Goal: Information Seeking & Learning: Learn about a topic

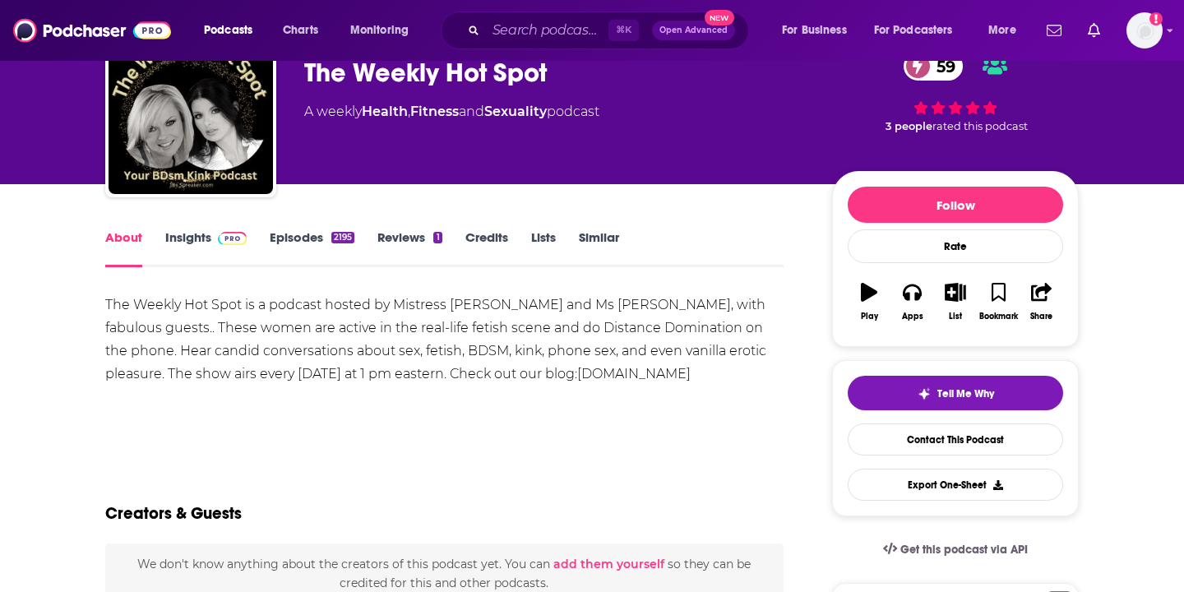
scroll to position [39, 0]
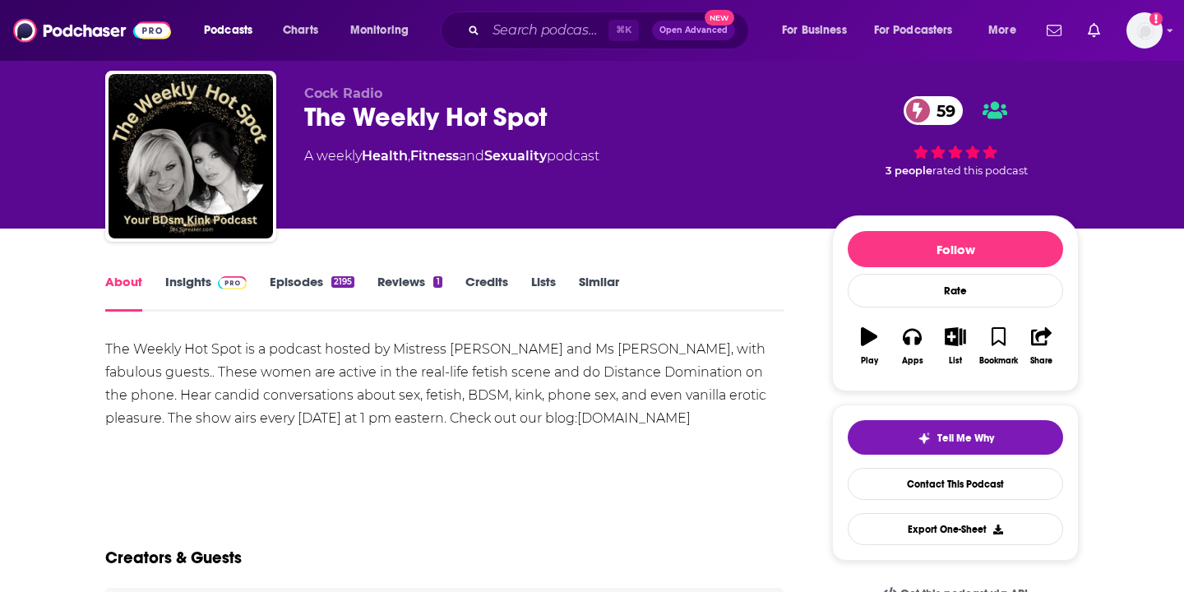
click at [211, 285] on span at bounding box center [228, 282] width 35 height 16
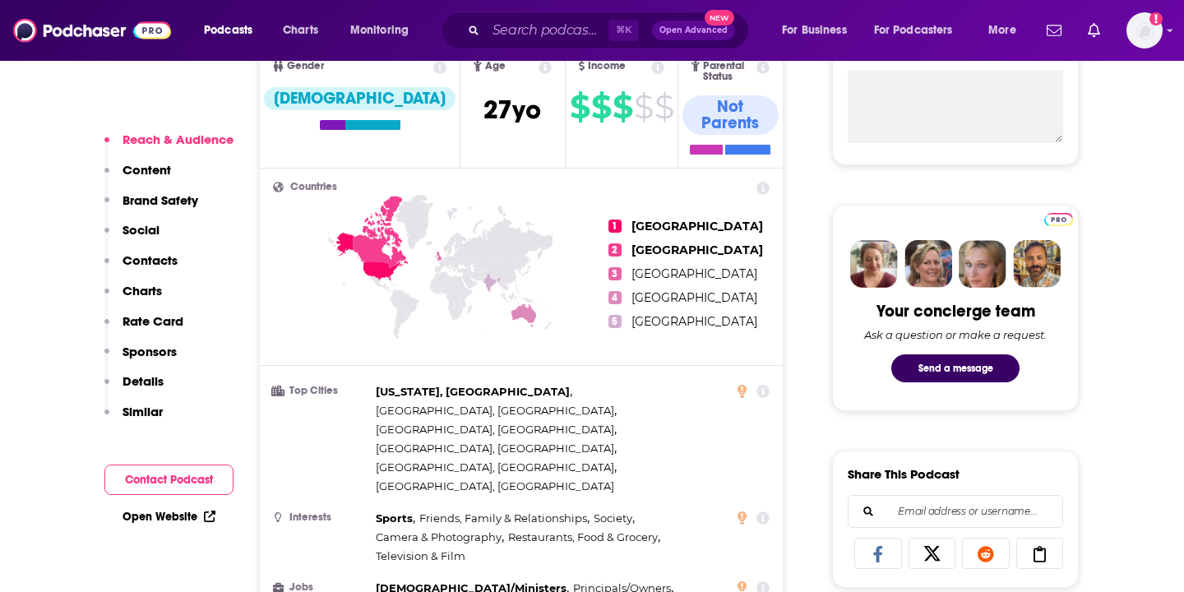
scroll to position [689, 0]
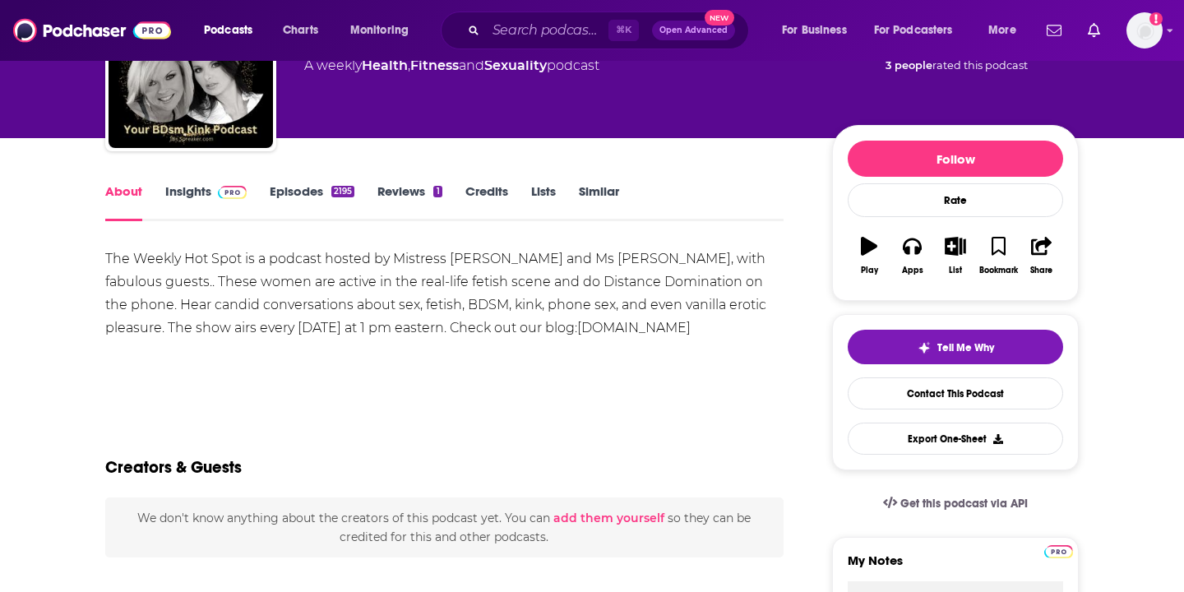
scroll to position [161, 0]
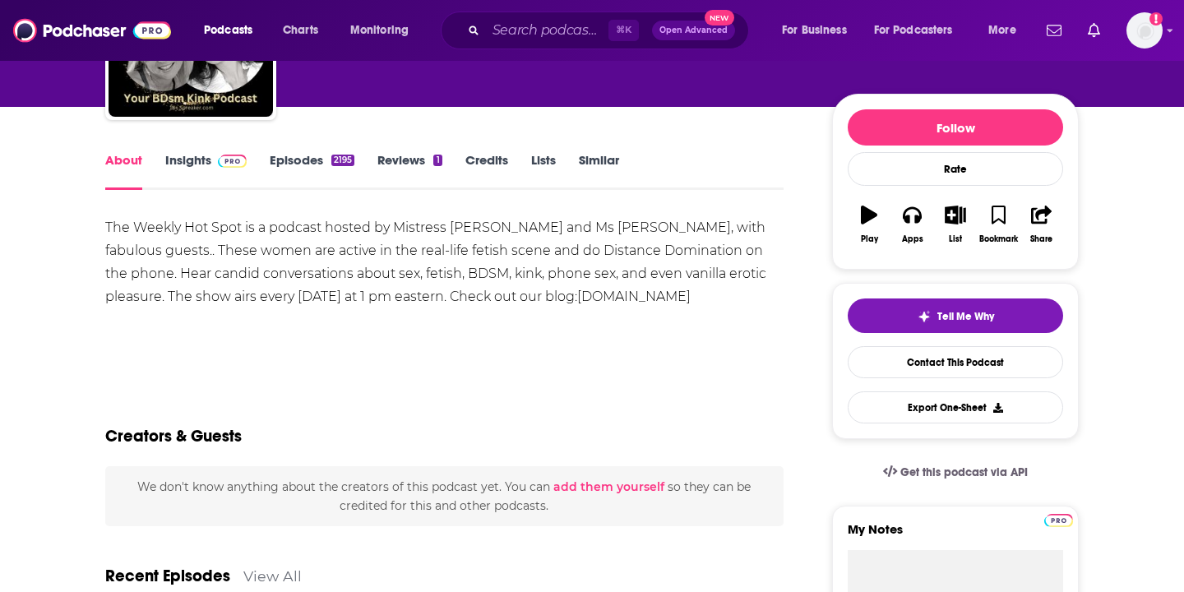
click at [211, 173] on link "Insights" at bounding box center [205, 171] width 81 height 38
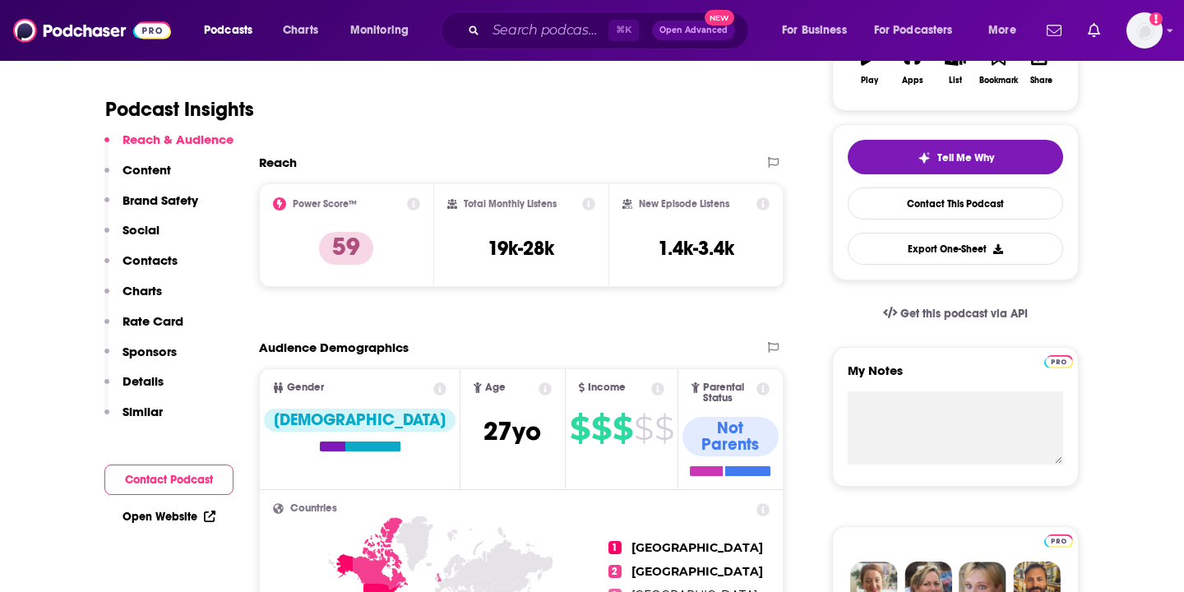
scroll to position [343, 0]
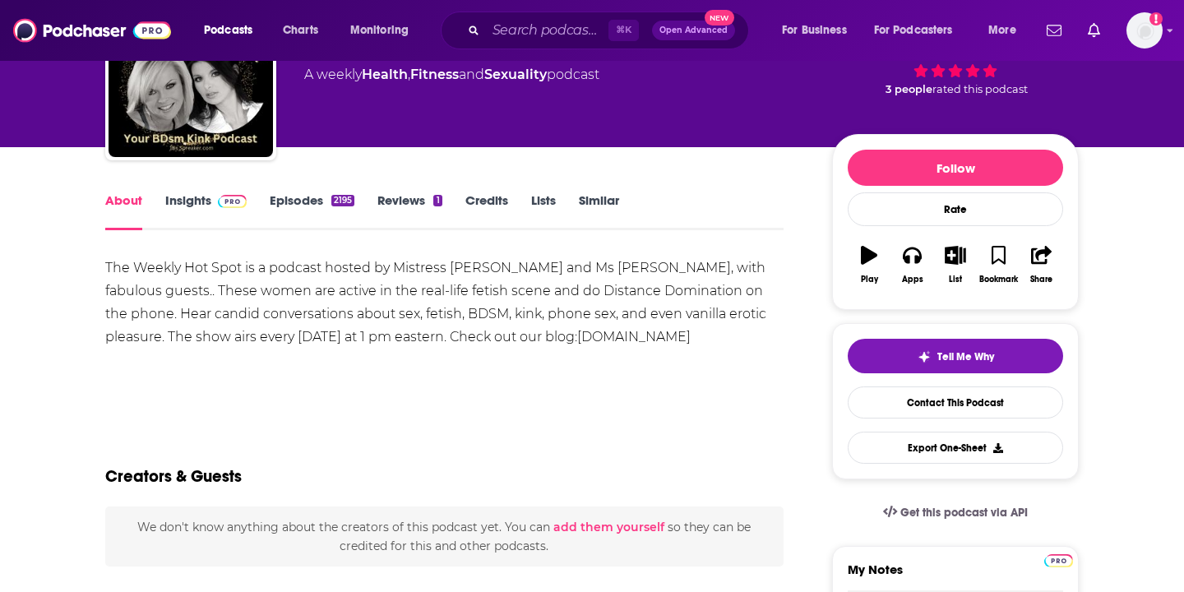
scroll to position [16, 0]
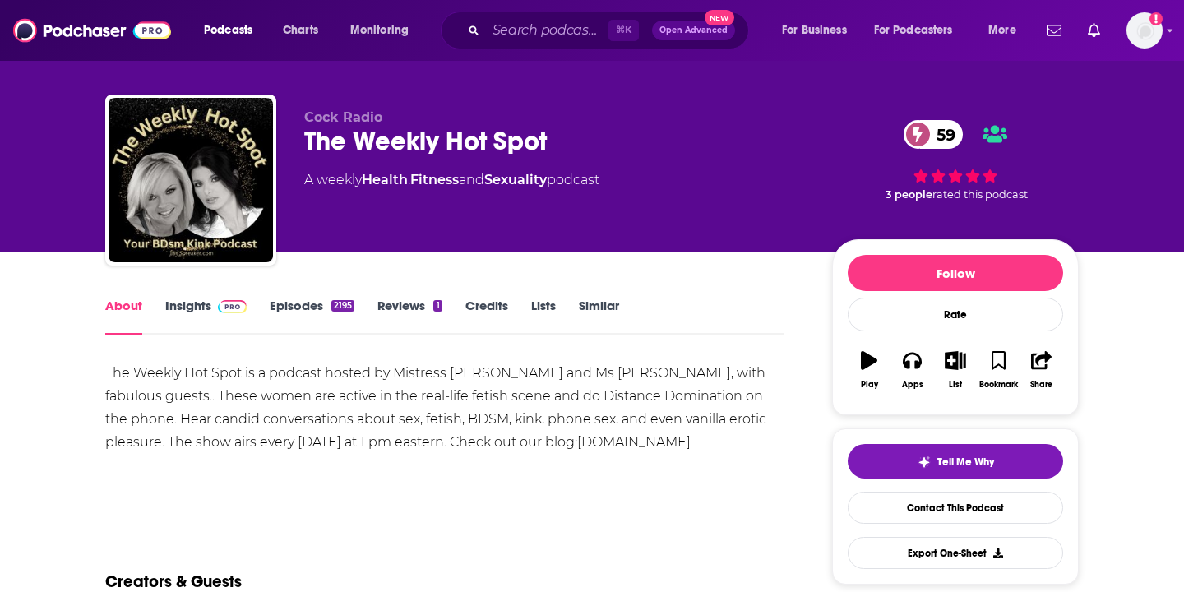
click at [188, 308] on link "Insights" at bounding box center [205, 317] width 81 height 38
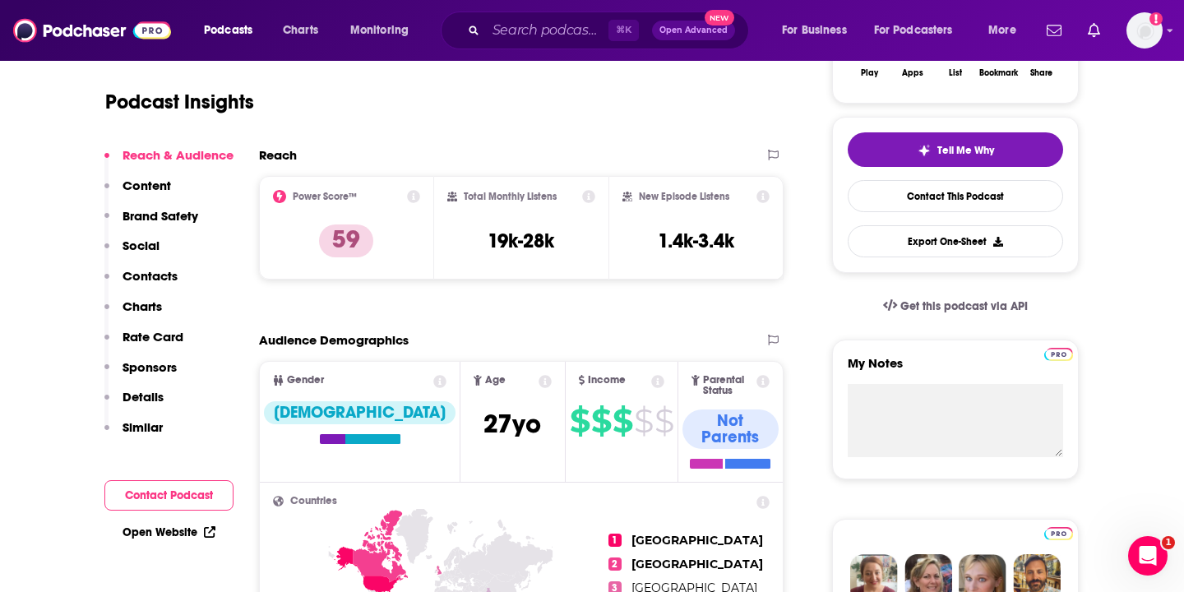
scroll to position [329, 0]
